Goal: Transaction & Acquisition: Purchase product/service

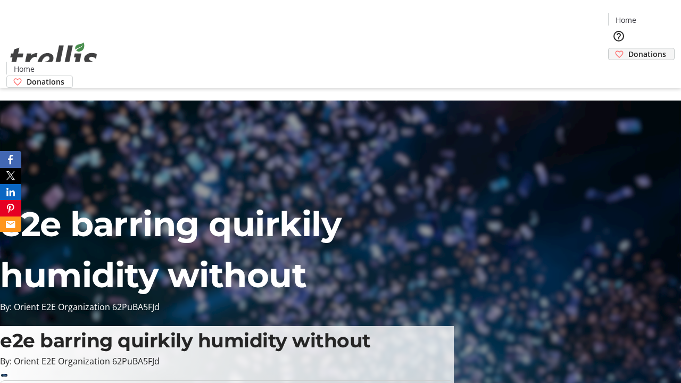
click at [629, 48] on span "Donations" at bounding box center [648, 53] width 38 height 11
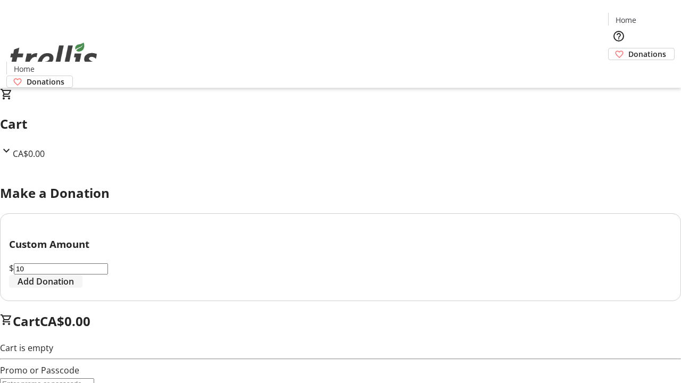
click at [74, 288] on span "Add Donation" at bounding box center [46, 281] width 56 height 13
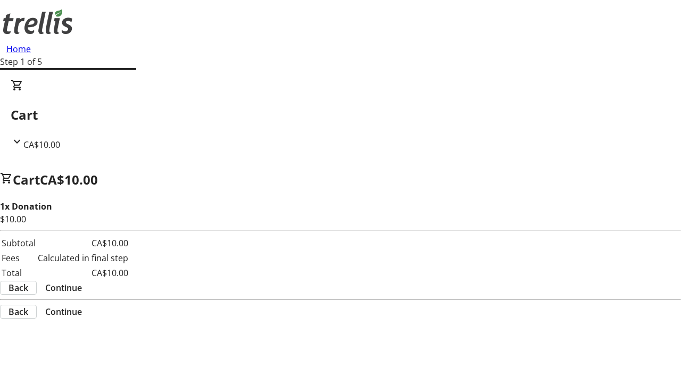
select select "CA"
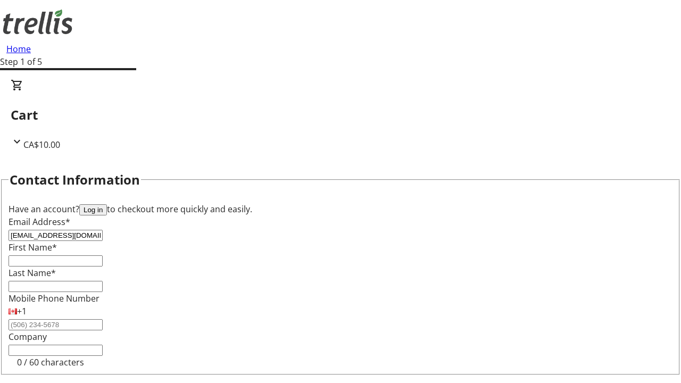
type input "[EMAIL_ADDRESS][DOMAIN_NAME]"
type input "Triston"
type input "[PERSON_NAME]"
type input "[STREET_ADDRESS][PERSON_NAME]"
type input "Kelowna"
